Goal: Information Seeking & Learning: Find specific fact

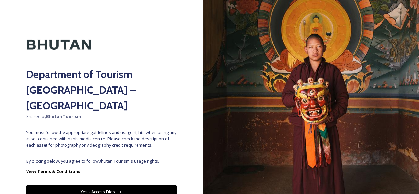
click at [110, 185] on button "Yes - Access Files" at bounding box center [101, 191] width 151 height 13
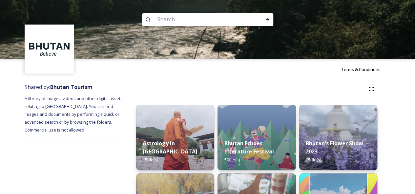
click at [169, 22] on input at bounding box center [199, 19] width 90 height 14
click at [190, 18] on input "masutake" at bounding box center [199, 19] width 90 height 14
click at [168, 22] on input "masutake festival" at bounding box center [199, 19] width 90 height 14
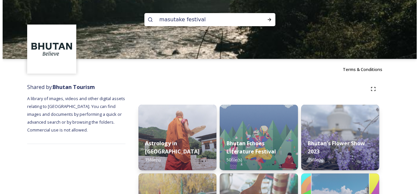
scroll to position [1, 0]
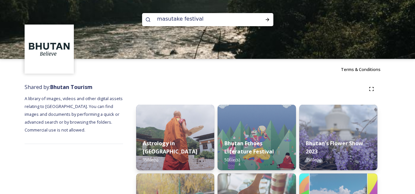
click at [168, 22] on input "masutake festival" at bounding box center [199, 19] width 90 height 14
click at [174, 22] on input "masutake festival" at bounding box center [199, 19] width 90 height 14
click at [165, 19] on input "masutake festival" at bounding box center [199, 19] width 90 height 14
click at [221, 22] on input "matsutake festival" at bounding box center [199, 19] width 90 height 14
click at [166, 19] on input "matsutake festival" at bounding box center [199, 19] width 90 height 14
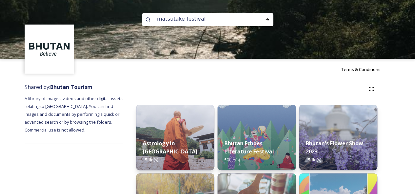
click at [166, 19] on input "matsutake festival" at bounding box center [199, 19] width 90 height 14
type input "matsutake festival"
click at [267, 17] on div "Run Search" at bounding box center [267, 20] width 12 height 12
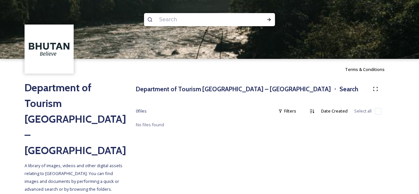
click at [180, 20] on input at bounding box center [201, 19] width 90 height 14
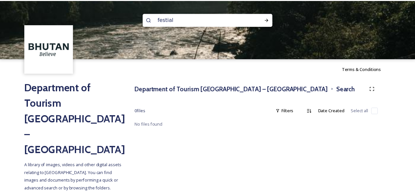
scroll to position [1, 0]
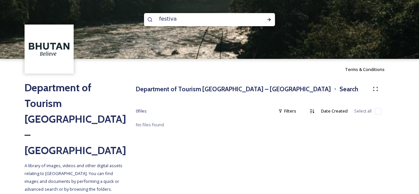
type input "festival"
click at [268, 21] on icon at bounding box center [269, 19] width 5 height 5
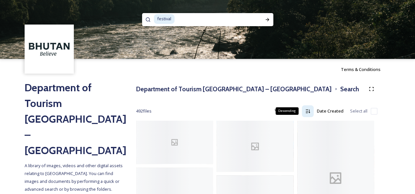
click at [295, 112] on div "Descending" at bounding box center [307, 112] width 12 height 12
